Goal: Information Seeking & Learning: Learn about a topic

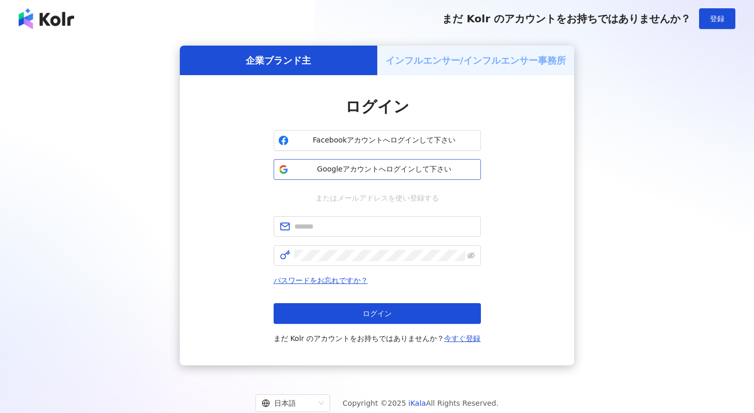
click at [381, 174] on span "Googleアカウントへログインして下さい" at bounding box center [385, 169] width 184 height 10
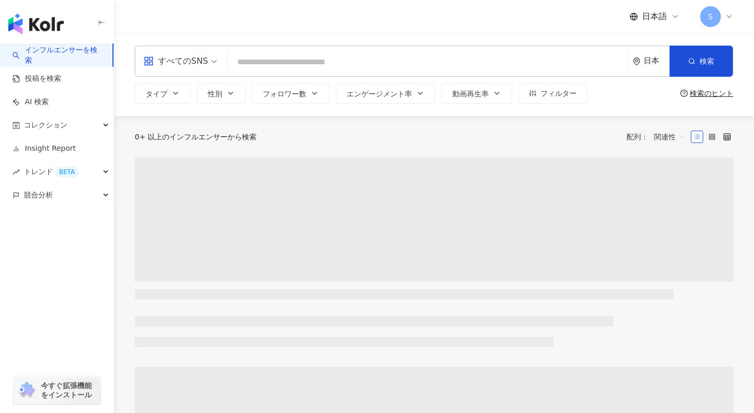
click at [269, 67] on input "search" at bounding box center [428, 62] width 392 height 20
click at [153, 67] on div "すべてのSNS" at bounding box center [176, 61] width 64 height 17
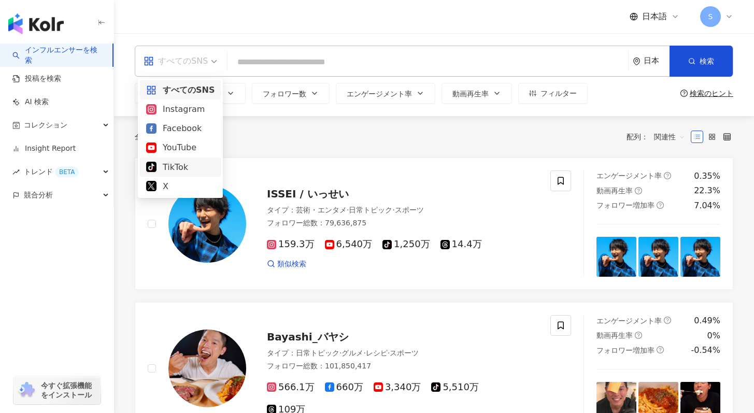
click at [188, 162] on div "TikTok" at bounding box center [180, 167] width 68 height 13
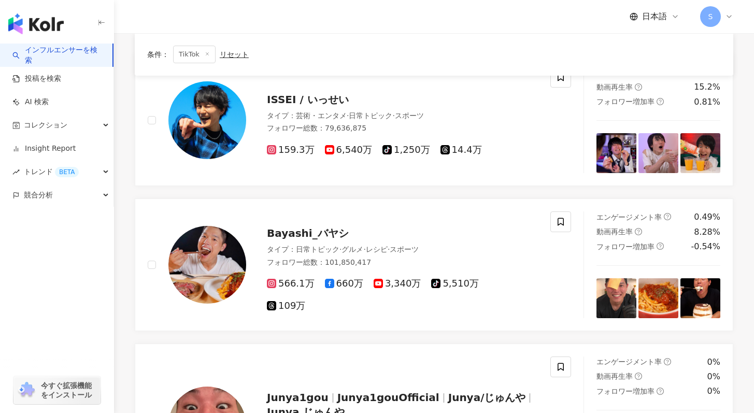
scroll to position [106, 0]
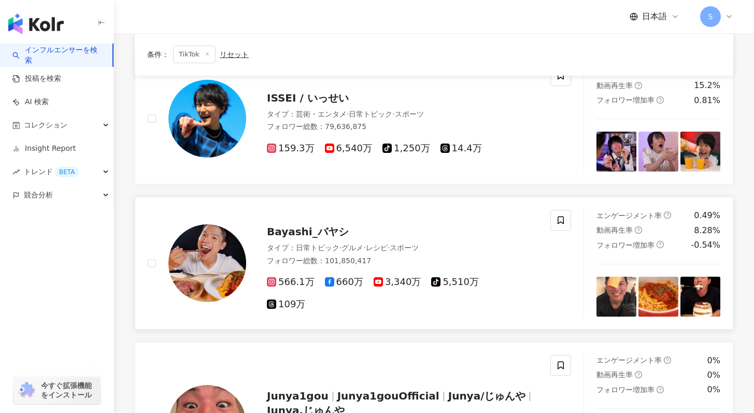
click at [390, 252] on span "·" at bounding box center [389, 248] width 2 height 8
click at [163, 55] on span "条件 ：" at bounding box center [158, 54] width 22 height 8
click at [254, 46] on div "条件 ： TikTok リセット" at bounding box center [434, 55] width 574 height 18
click at [54, 75] on link "投稿を検索" at bounding box center [36, 79] width 49 height 10
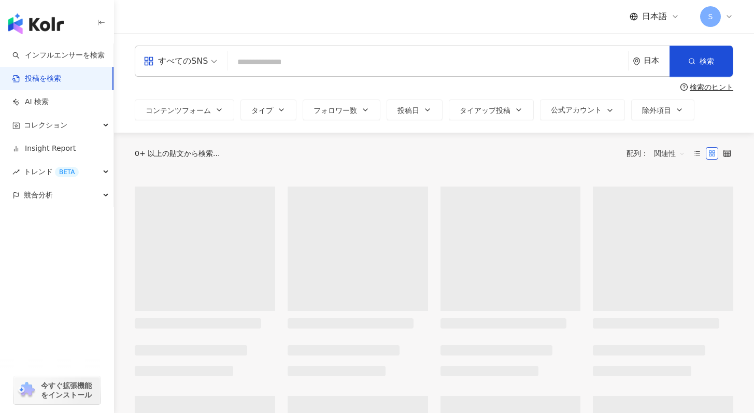
click at [40, 22] on img "button" at bounding box center [35, 23] width 55 height 21
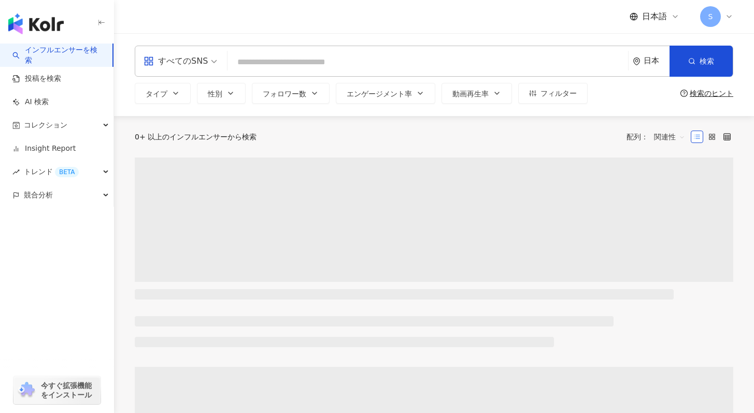
click at [250, 67] on input "search" at bounding box center [428, 62] width 392 height 20
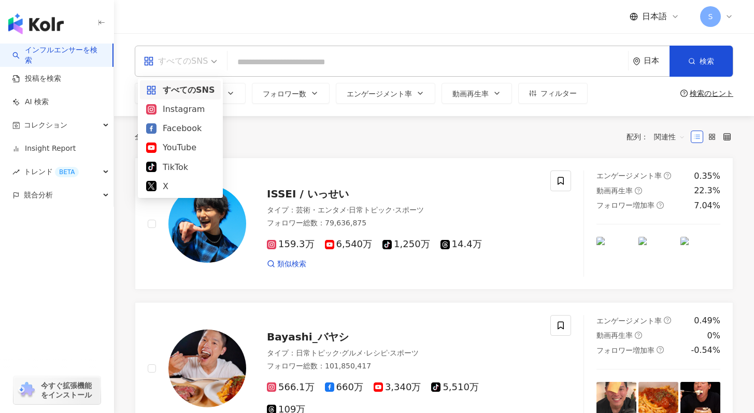
click at [203, 66] on div "すべてのSNS" at bounding box center [176, 61] width 64 height 17
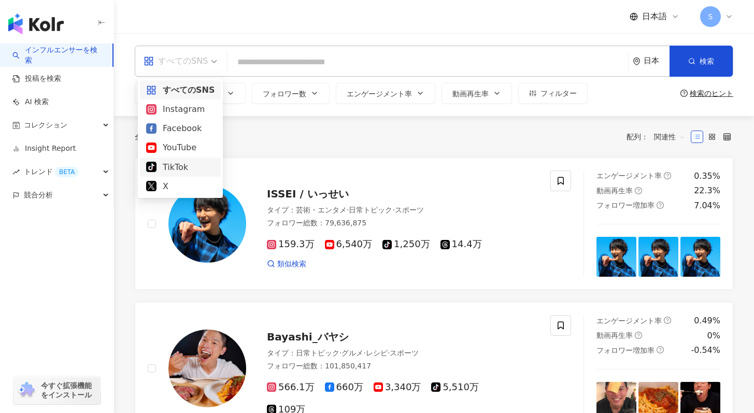
click at [183, 168] on div "TikTok" at bounding box center [180, 167] width 68 height 13
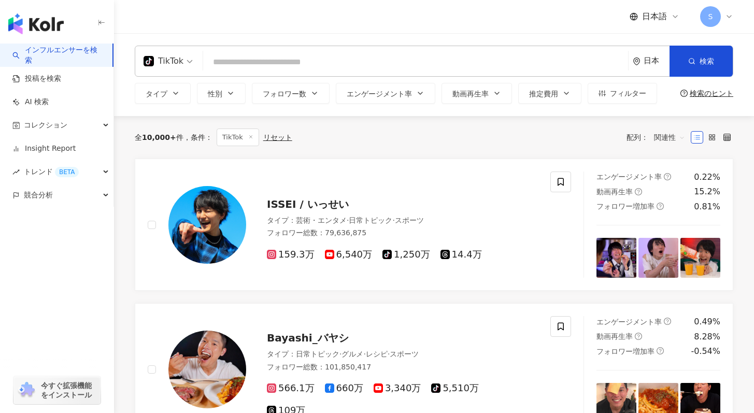
click at [316, 59] on input "search" at bounding box center [415, 62] width 417 height 20
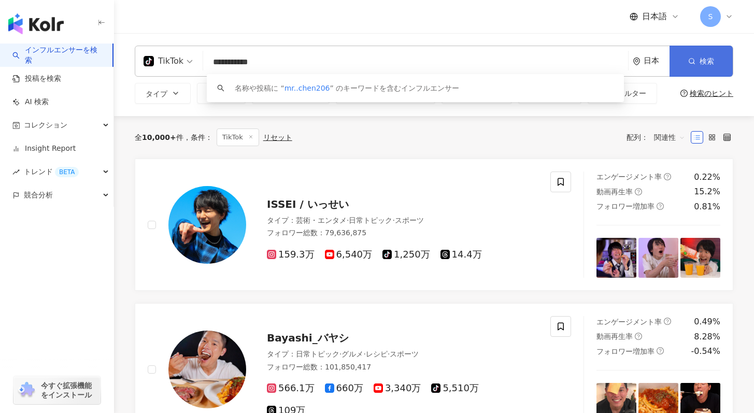
type input "**********"
click at [708, 68] on button "検索" at bounding box center [701, 61] width 63 height 31
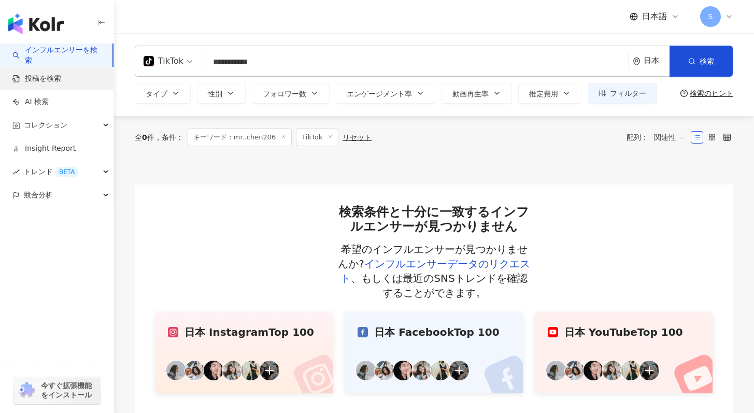
click at [61, 80] on link "投稿を検索" at bounding box center [36, 79] width 49 height 10
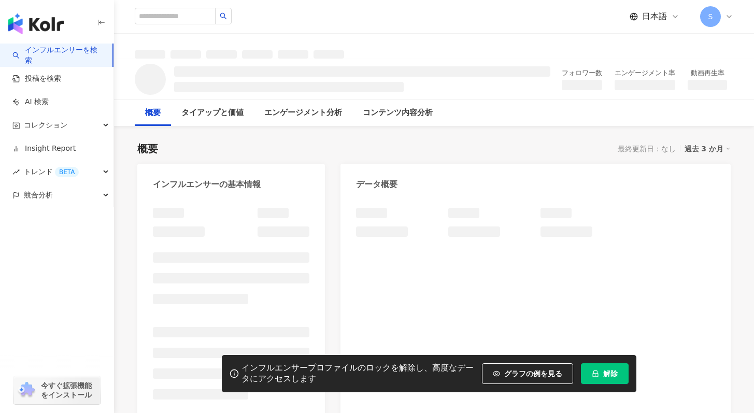
click at [579, 378] on div "グラフの例を見る" at bounding box center [531, 373] width 99 height 21
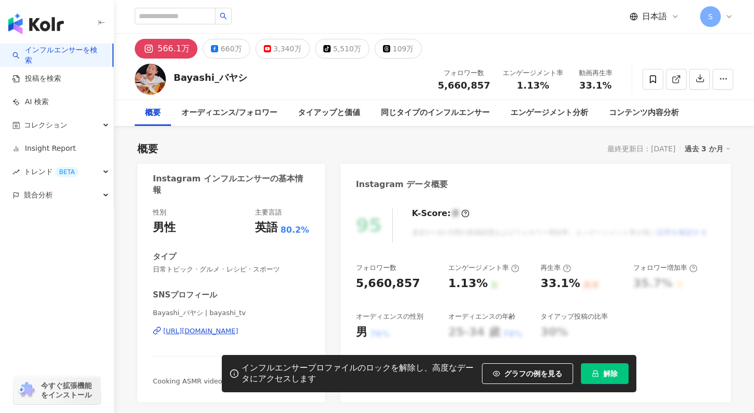
click at [590, 375] on button "解除" at bounding box center [605, 373] width 48 height 21
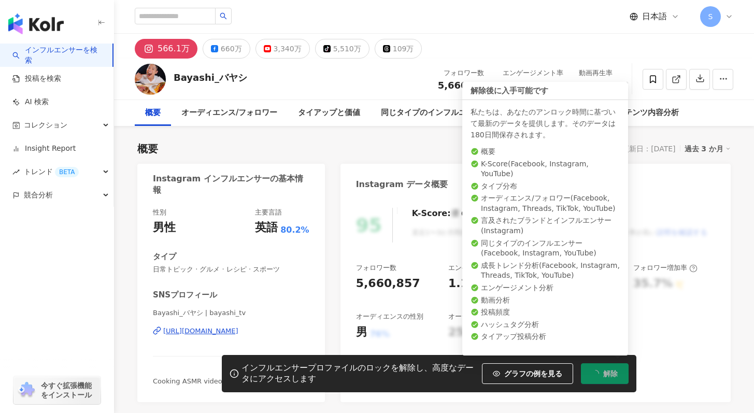
click at [604, 371] on span "解除" at bounding box center [611, 374] width 15 height 8
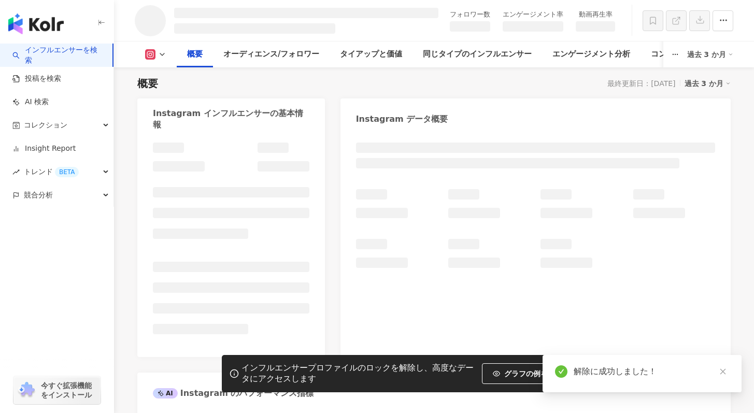
scroll to position [64, 0]
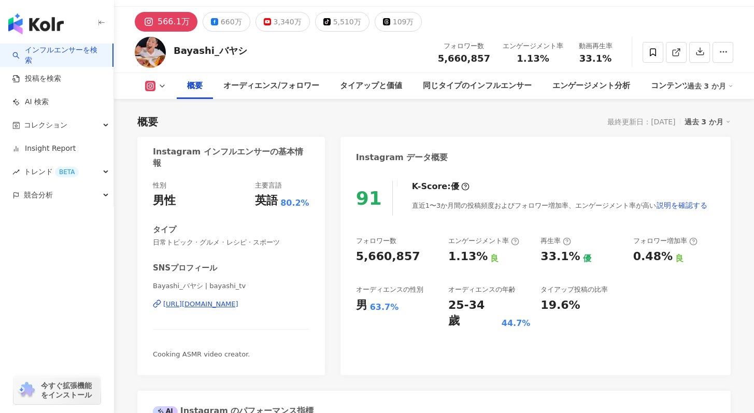
scroll to position [81, 0]
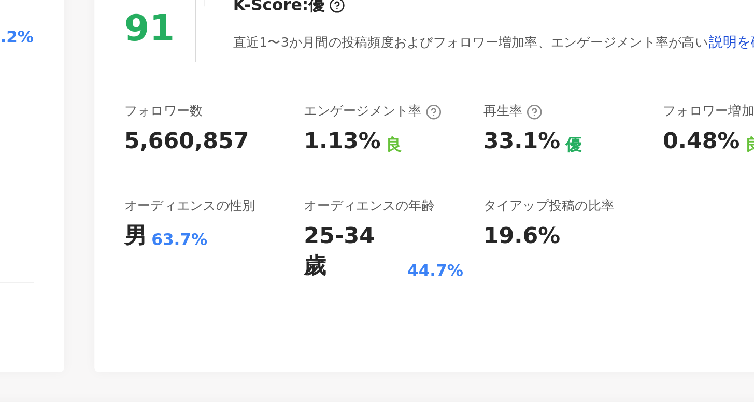
click at [502, 264] on div "44.7%" at bounding box center [516, 269] width 29 height 11
click at [478, 254] on div "25-34 歲" at bounding box center [473, 260] width 51 height 32
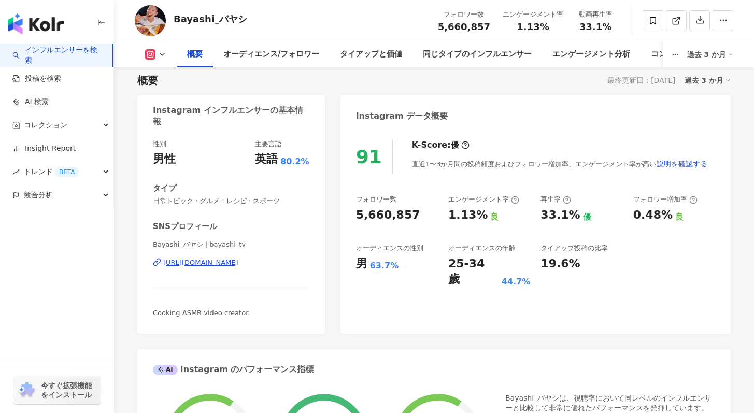
scroll to position [61, 0]
